Goal: Information Seeking & Learning: Learn about a topic

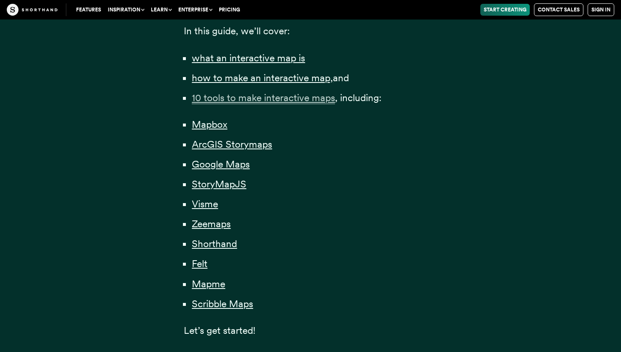
scroll to position [607, 0]
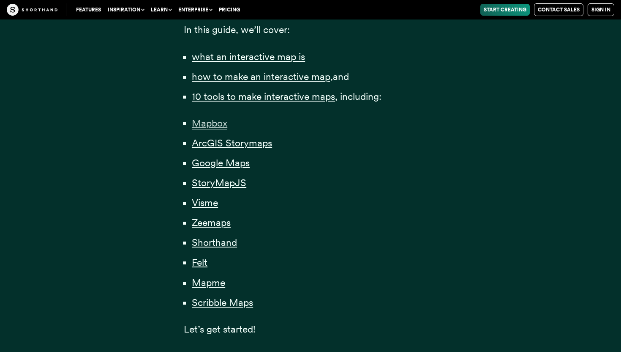
click at [205, 126] on span "Mapbox" at bounding box center [210, 123] width 36 height 12
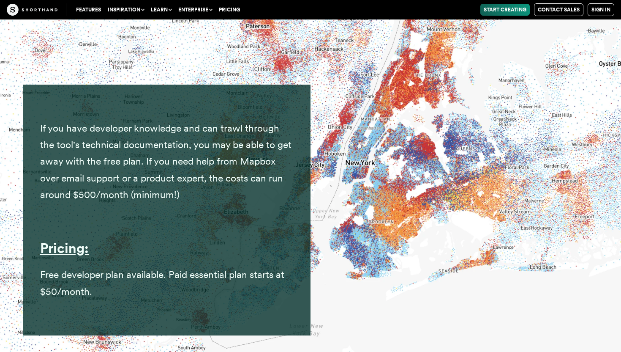
scroll to position [4650, 0]
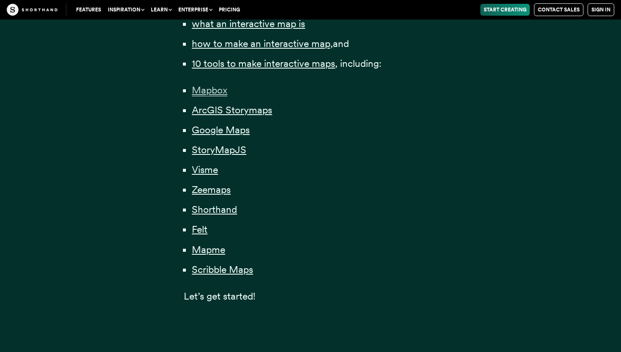
scroll to position [607, 0]
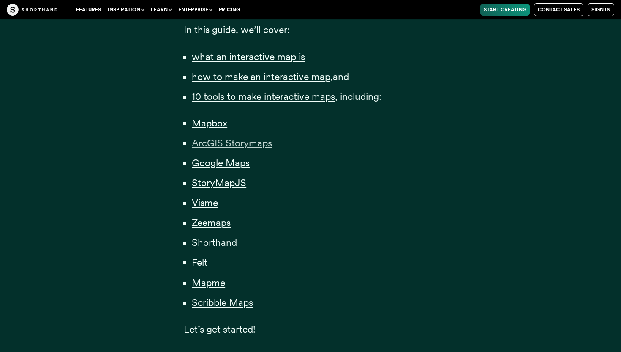
click at [219, 145] on span "ArcGIS Storymaps" at bounding box center [232, 143] width 80 height 12
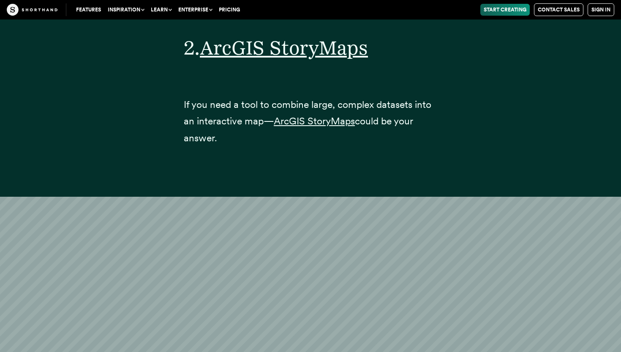
scroll to position [5140, 0]
click at [273, 36] on span "ArcGIS StoryMaps" at bounding box center [284, 48] width 168 height 24
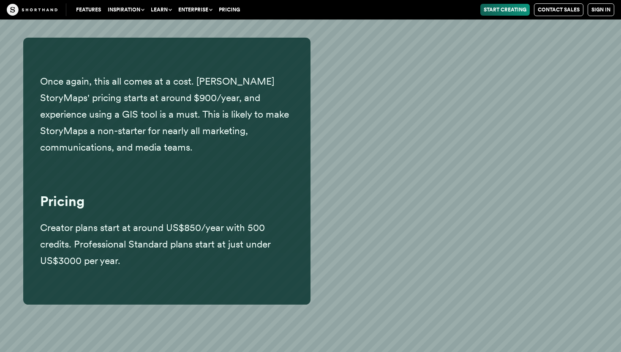
scroll to position [6120, 0]
